Goal: Entertainment & Leisure: Consume media (video, audio)

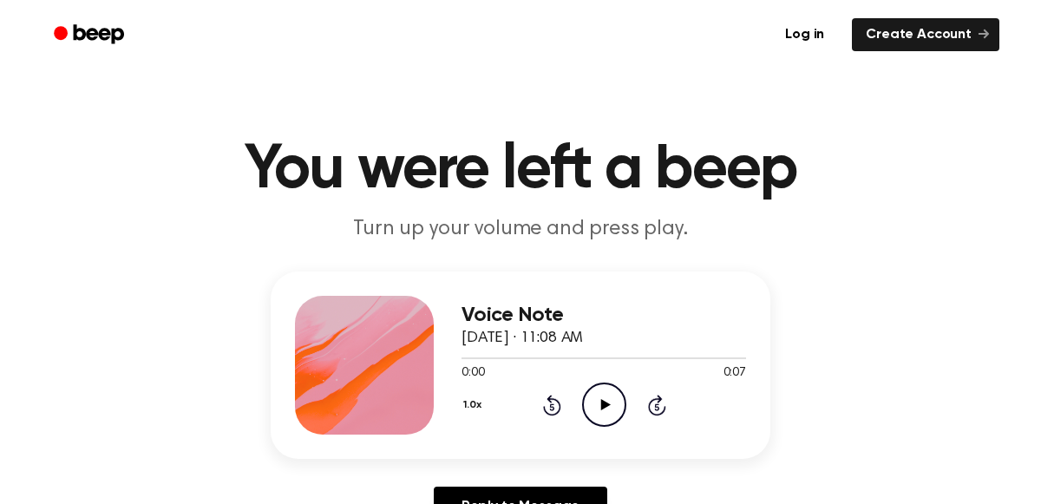
click at [593, 410] on icon "Play Audio" at bounding box center [604, 405] width 44 height 44
click at [593, 410] on icon "Pause Audio" at bounding box center [604, 405] width 44 height 44
click at [553, 405] on icon "Rewind 5 seconds" at bounding box center [551, 405] width 19 height 23
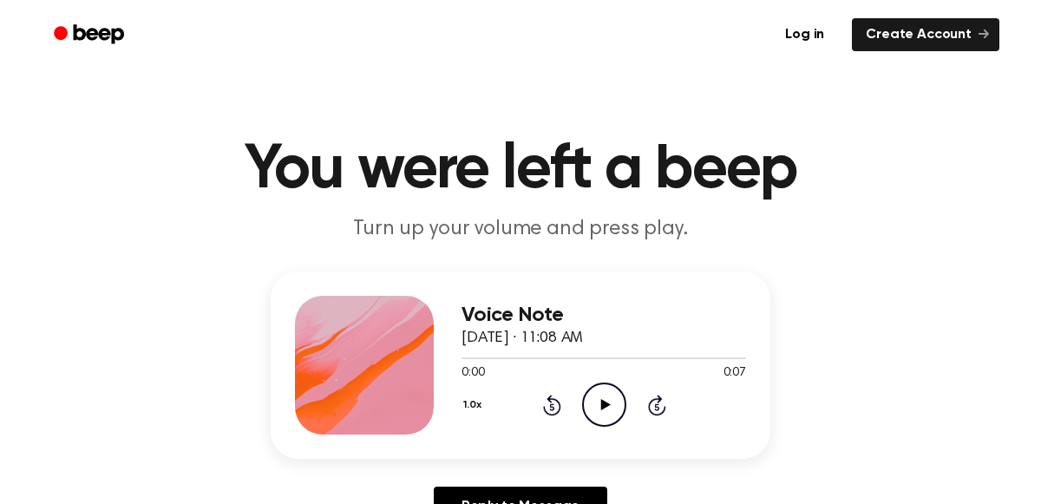
click at [600, 402] on icon at bounding box center [605, 404] width 10 height 11
click at [603, 403] on icon "Pause Audio" at bounding box center [604, 405] width 44 height 44
click at [587, 404] on icon "Play Audio" at bounding box center [604, 405] width 44 height 44
click at [587, 404] on icon "Pause Audio" at bounding box center [604, 405] width 44 height 44
click at [597, 391] on icon "Play Audio" at bounding box center [604, 405] width 44 height 44
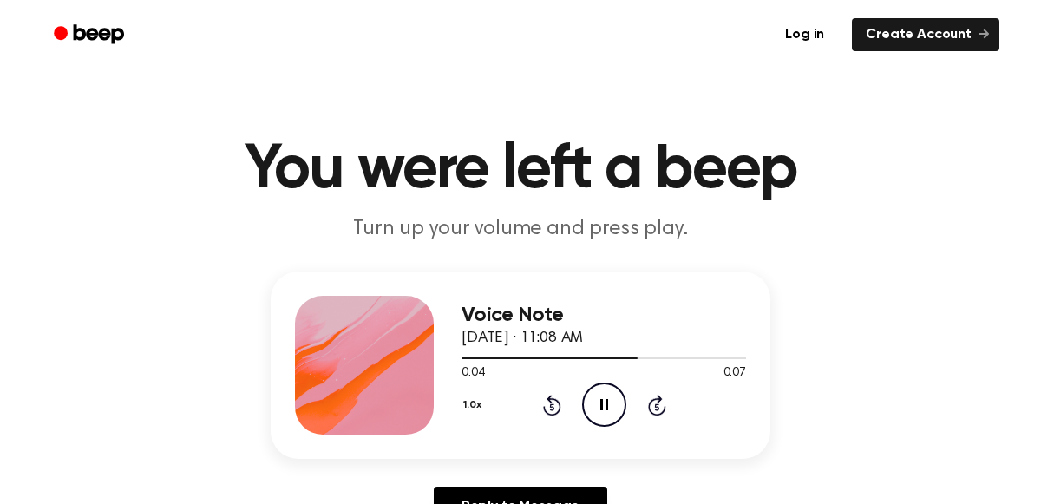
click at [597, 392] on icon "Pause Audio" at bounding box center [604, 405] width 44 height 44
click at [576, 384] on div "1.0x Rewind 5 seconds Play Audio Skip 5 seconds" at bounding box center [603, 405] width 285 height 44
click at [593, 398] on icon "Play Audio" at bounding box center [604, 405] width 44 height 44
click at [593, 398] on icon "Pause Audio" at bounding box center [604, 405] width 44 height 44
click at [597, 394] on icon "Play Audio" at bounding box center [604, 405] width 44 height 44
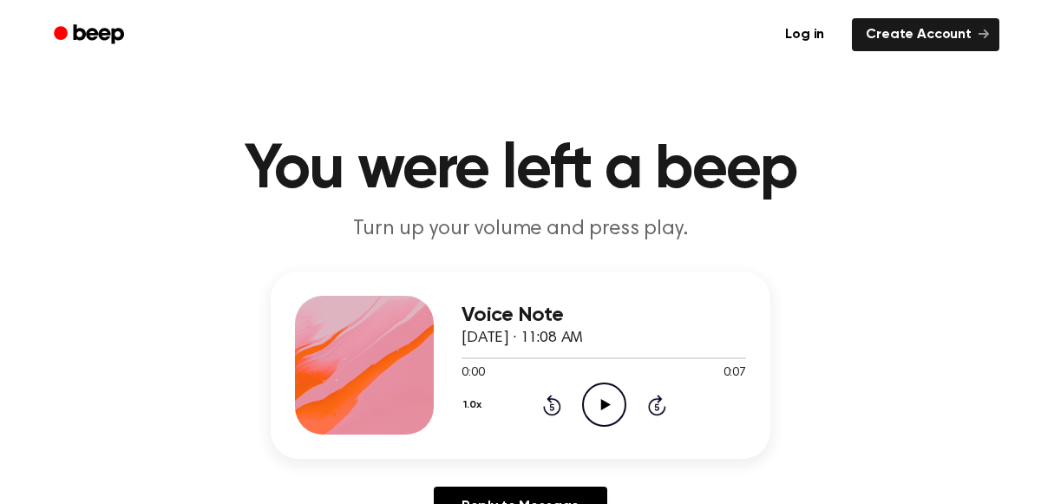
click at [612, 404] on icon "Play Audio" at bounding box center [604, 405] width 44 height 44
click at [612, 404] on icon "Pause Audio" at bounding box center [604, 405] width 44 height 44
click at [603, 409] on icon "Play Audio" at bounding box center [604, 405] width 44 height 44
click at [603, 409] on icon "Pause Audio" at bounding box center [604, 405] width 44 height 44
click at [604, 393] on icon "Play Audio" at bounding box center [604, 405] width 44 height 44
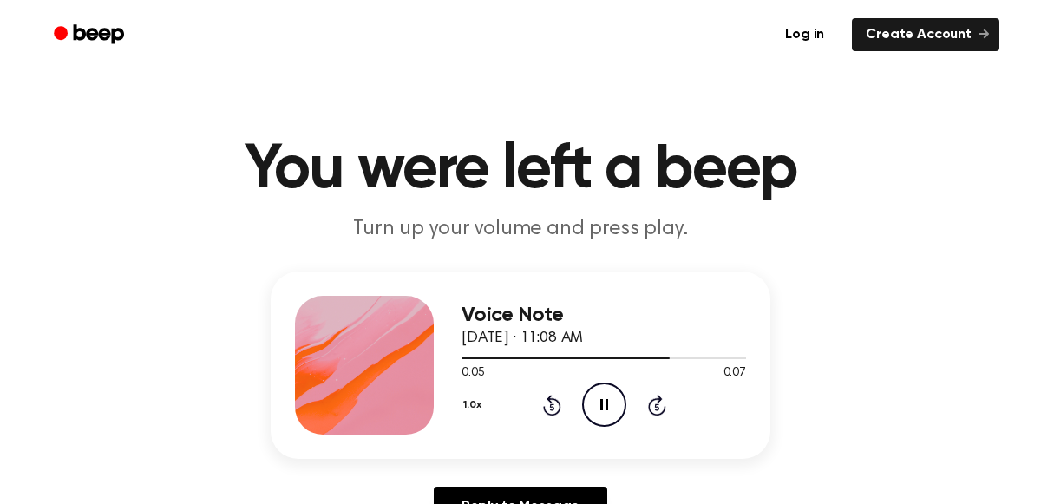
click at [604, 393] on icon "Pause Audio" at bounding box center [604, 405] width 44 height 44
click at [592, 399] on icon "Play Audio" at bounding box center [604, 405] width 44 height 44
click at [595, 422] on icon "Play Audio" at bounding box center [604, 405] width 44 height 44
click at [595, 422] on icon "Pause Audio" at bounding box center [604, 405] width 44 height 44
click at [619, 419] on circle at bounding box center [604, 404] width 43 height 43
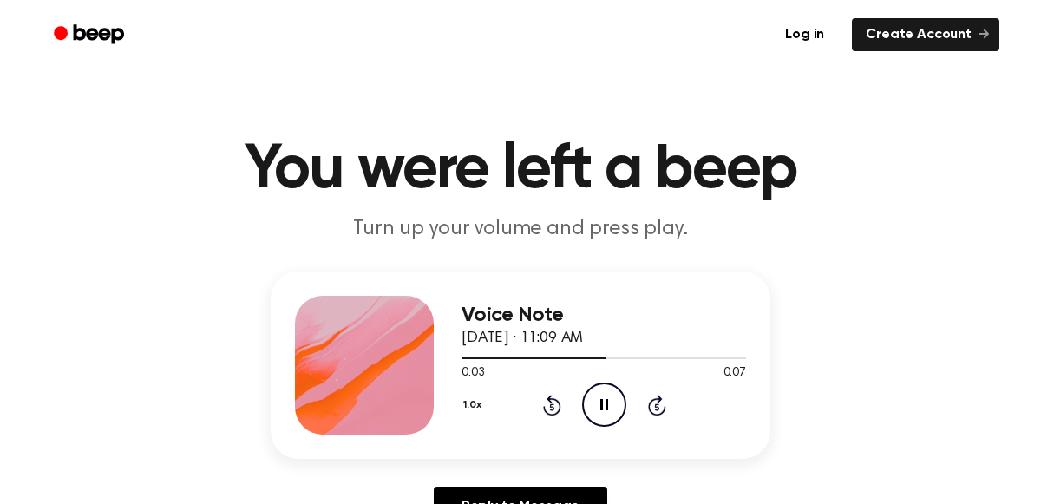
click at [619, 420] on circle at bounding box center [604, 404] width 43 height 43
click at [555, 395] on icon "Rewind 5 seconds" at bounding box center [551, 405] width 19 height 23
click at [609, 420] on icon "Play Audio" at bounding box center [604, 405] width 44 height 44
click at [609, 420] on icon "Pause Audio" at bounding box center [604, 405] width 44 height 44
click at [597, 409] on icon "Play Audio" at bounding box center [604, 405] width 44 height 44
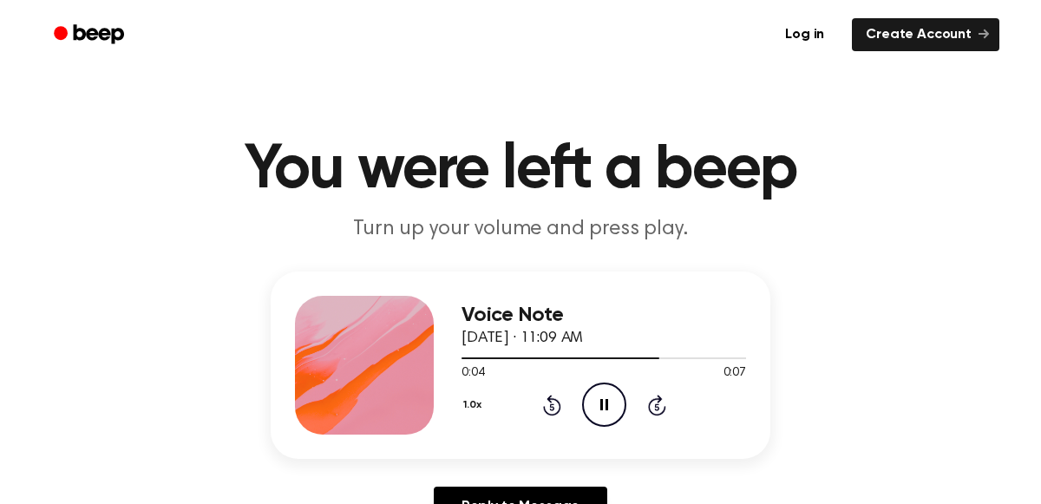
click at [597, 409] on icon "Pause Audio" at bounding box center [604, 405] width 44 height 44
click at [599, 407] on icon "Play Audio" at bounding box center [604, 405] width 44 height 44
